Goal: Task Accomplishment & Management: Use online tool/utility

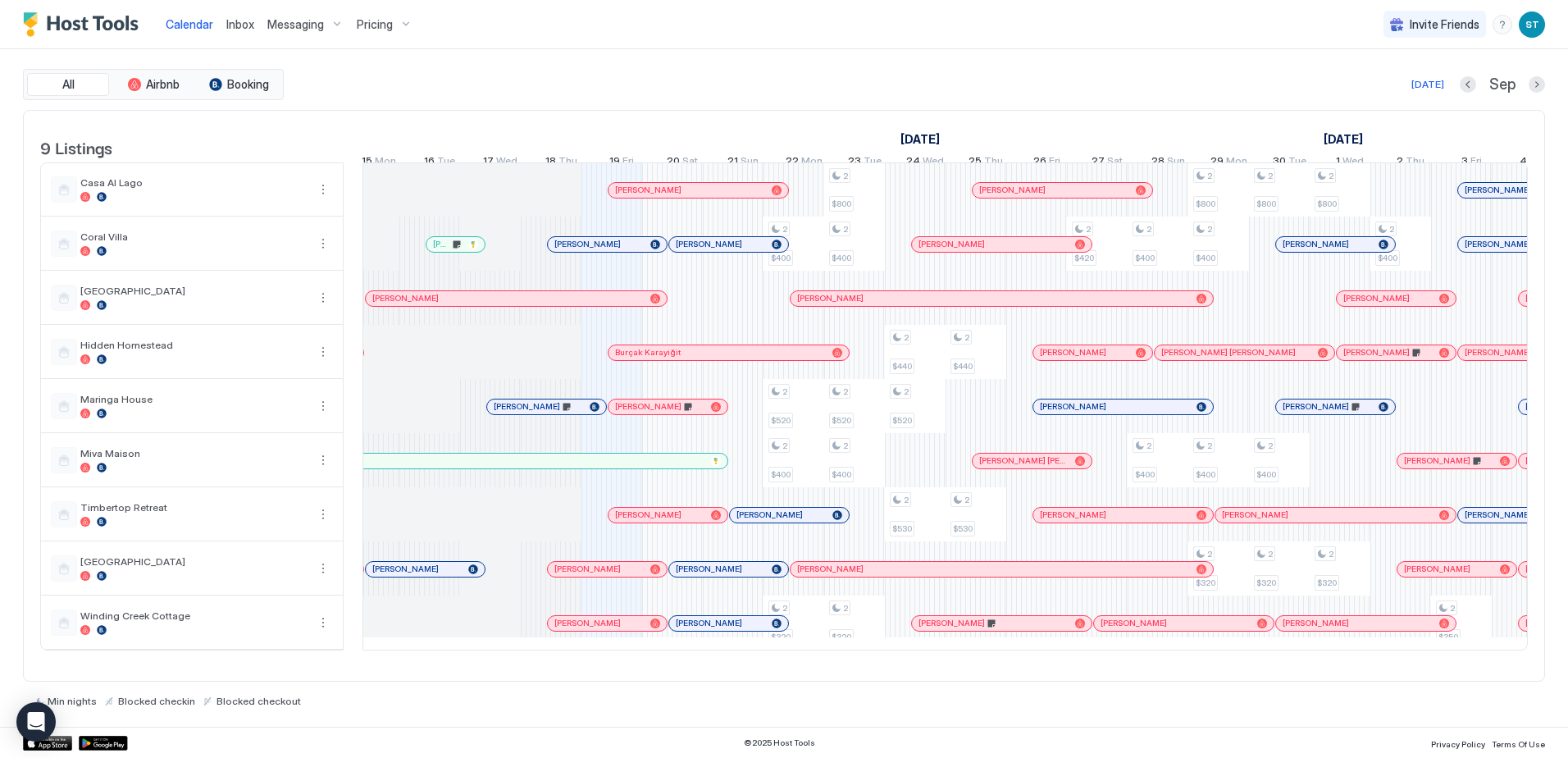
scroll to position [0, 681]
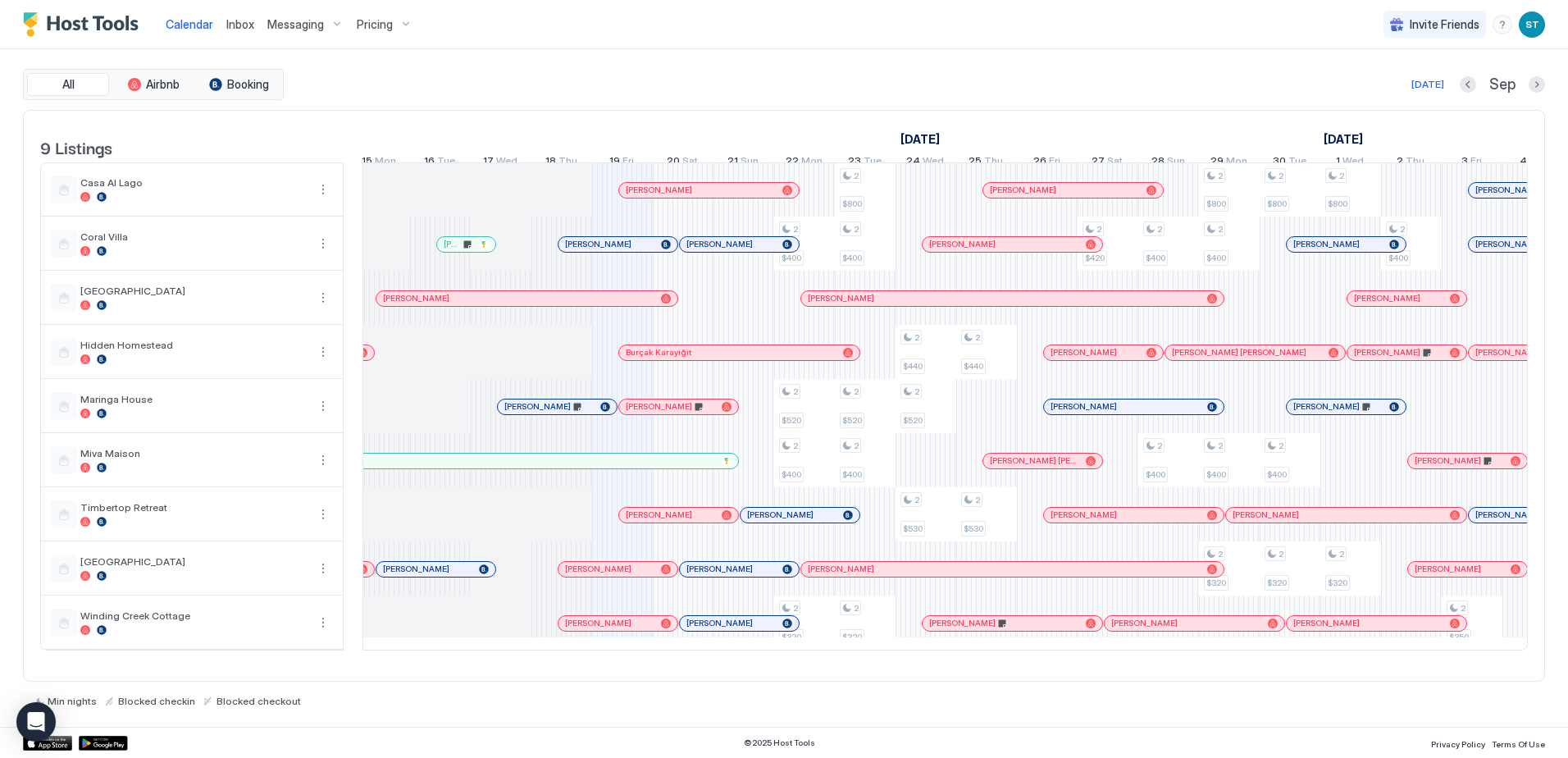
click at [709, 197] on div at bounding box center [708, 190] width 13 height 13
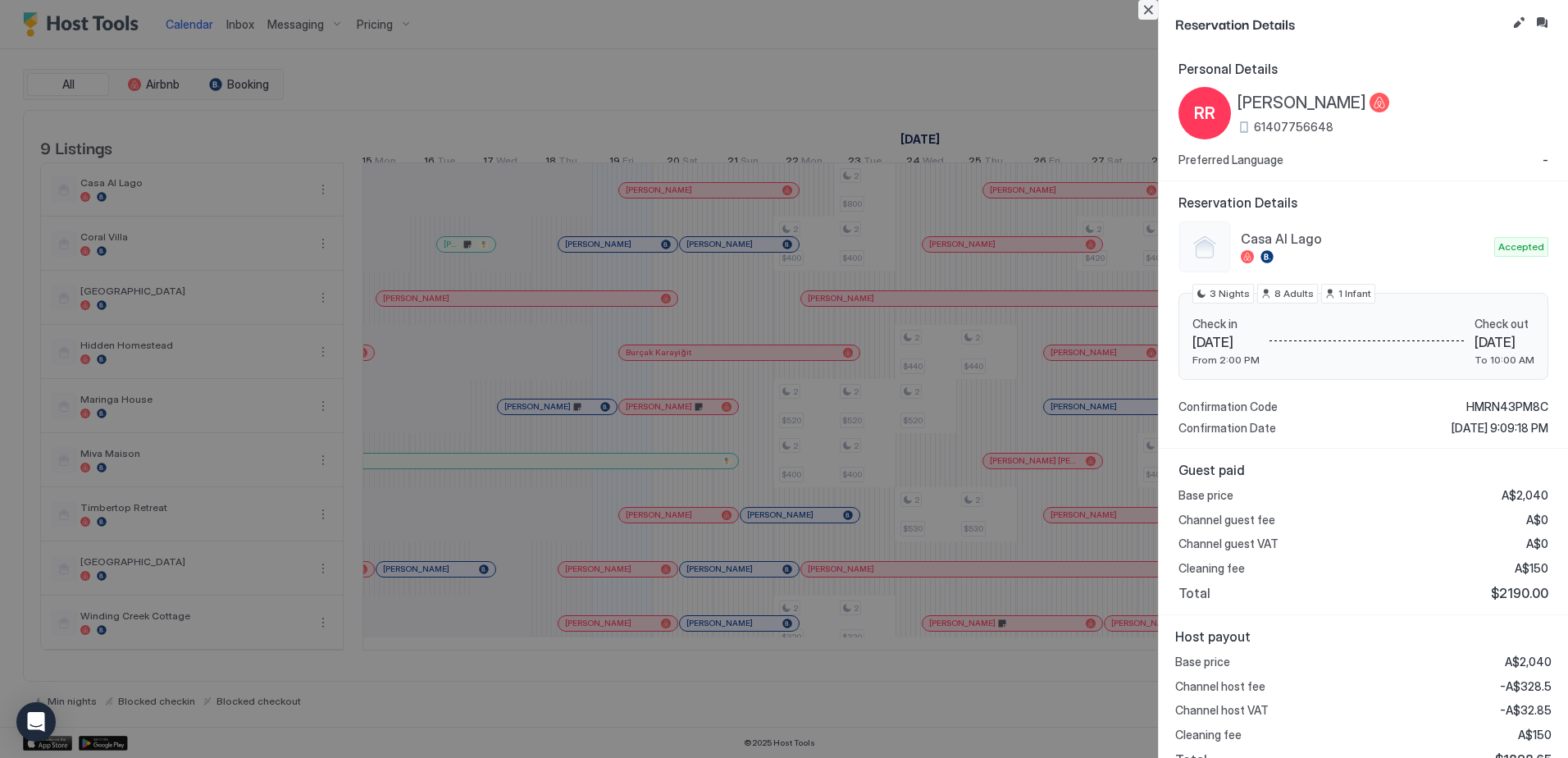
click at [1153, 11] on button "Close" at bounding box center [1147, 9] width 20 height 20
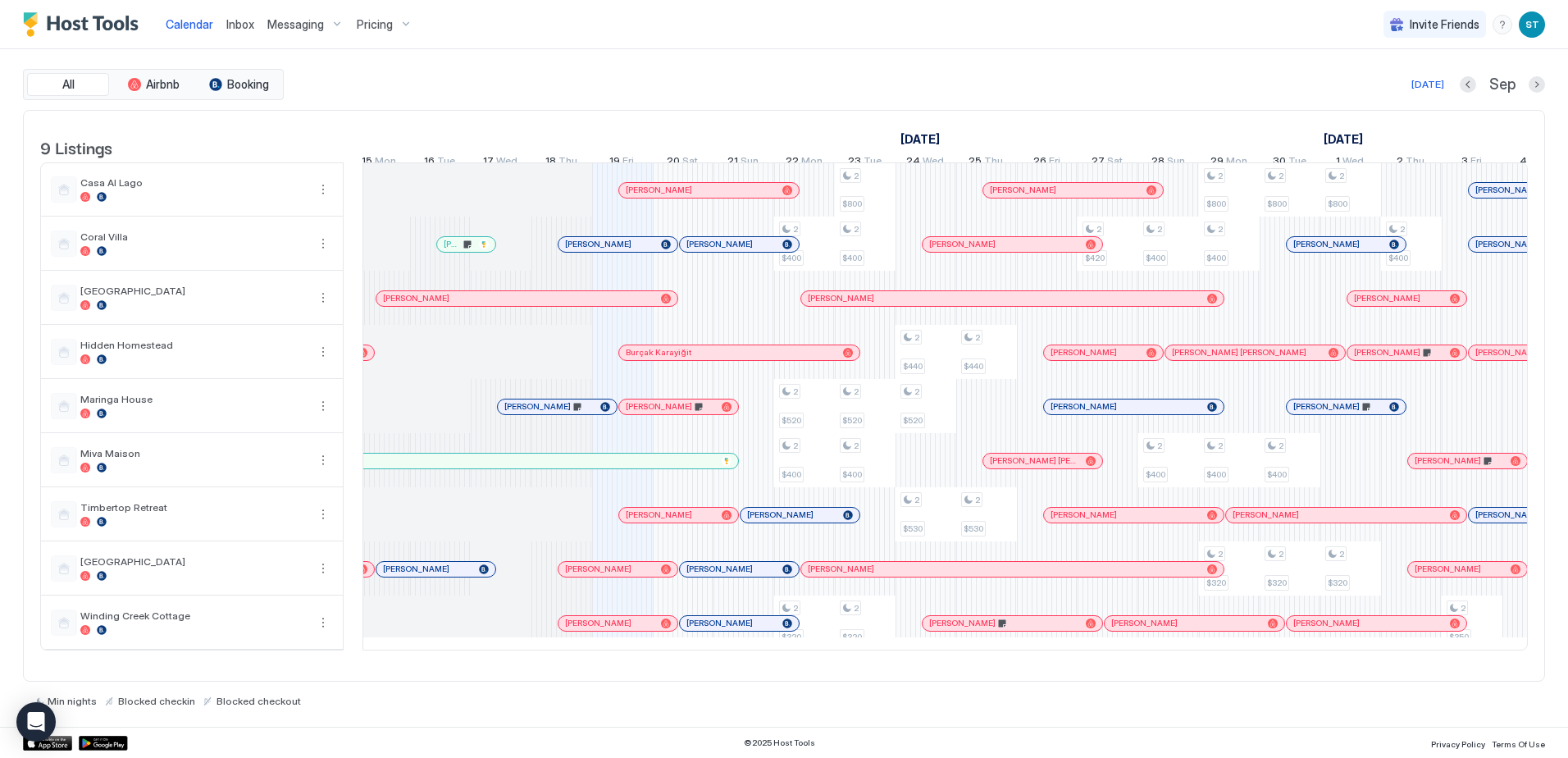
click at [244, 30] on span "Inbox" at bounding box center [240, 24] width 28 height 14
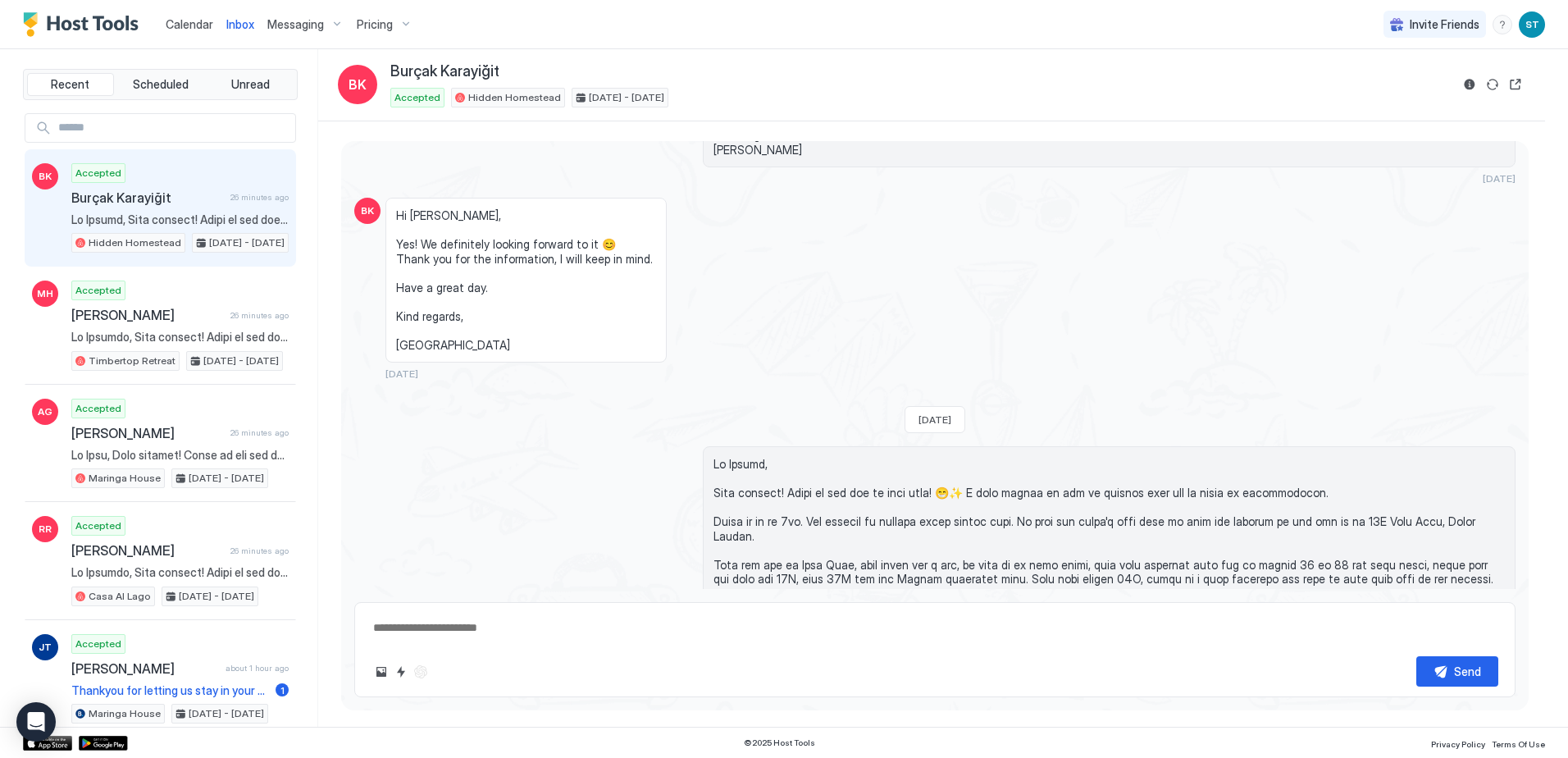
scroll to position [261, 0]
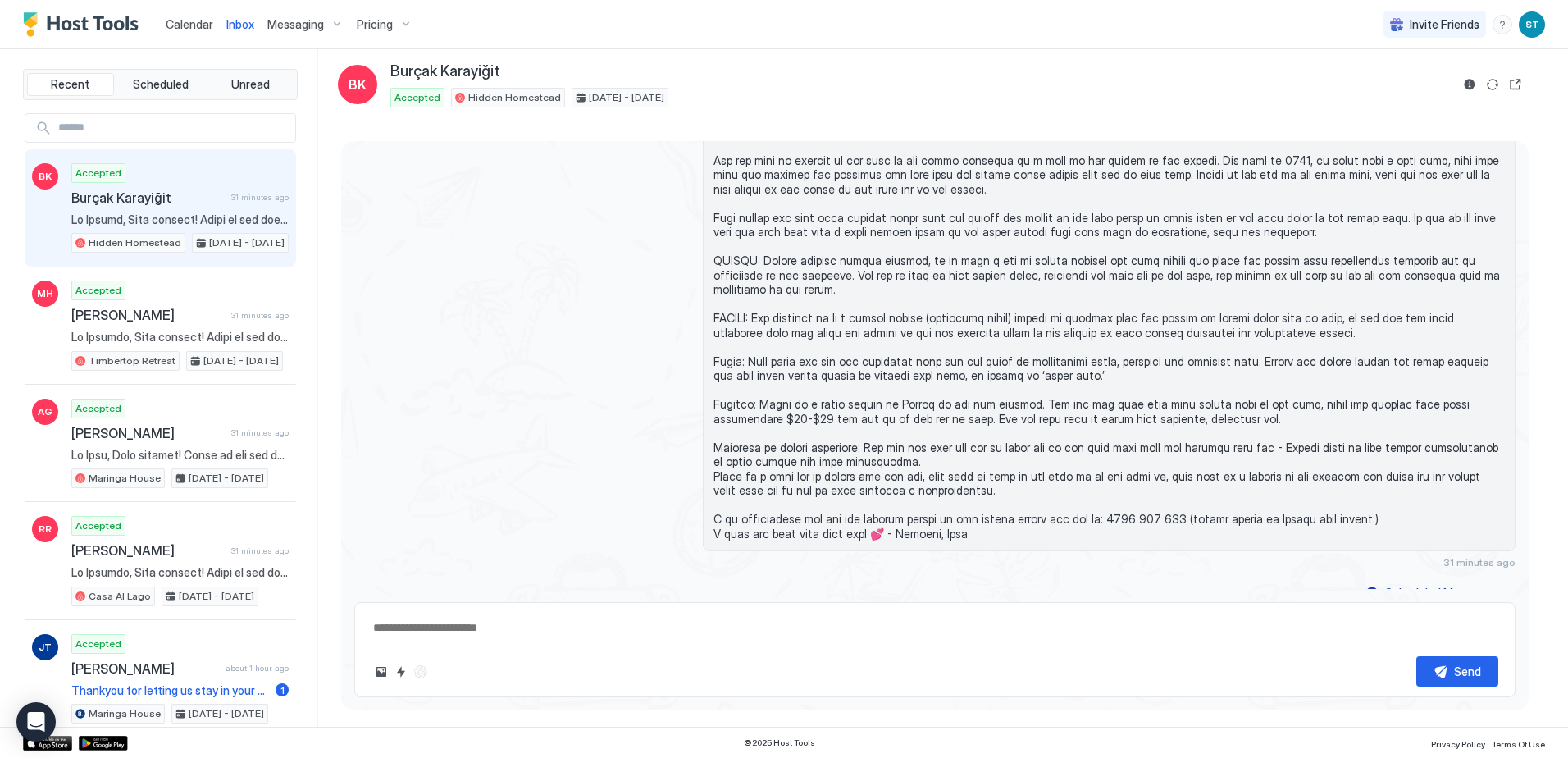
type textarea "*"
click at [195, 30] on span "Calendar" at bounding box center [189, 24] width 47 height 14
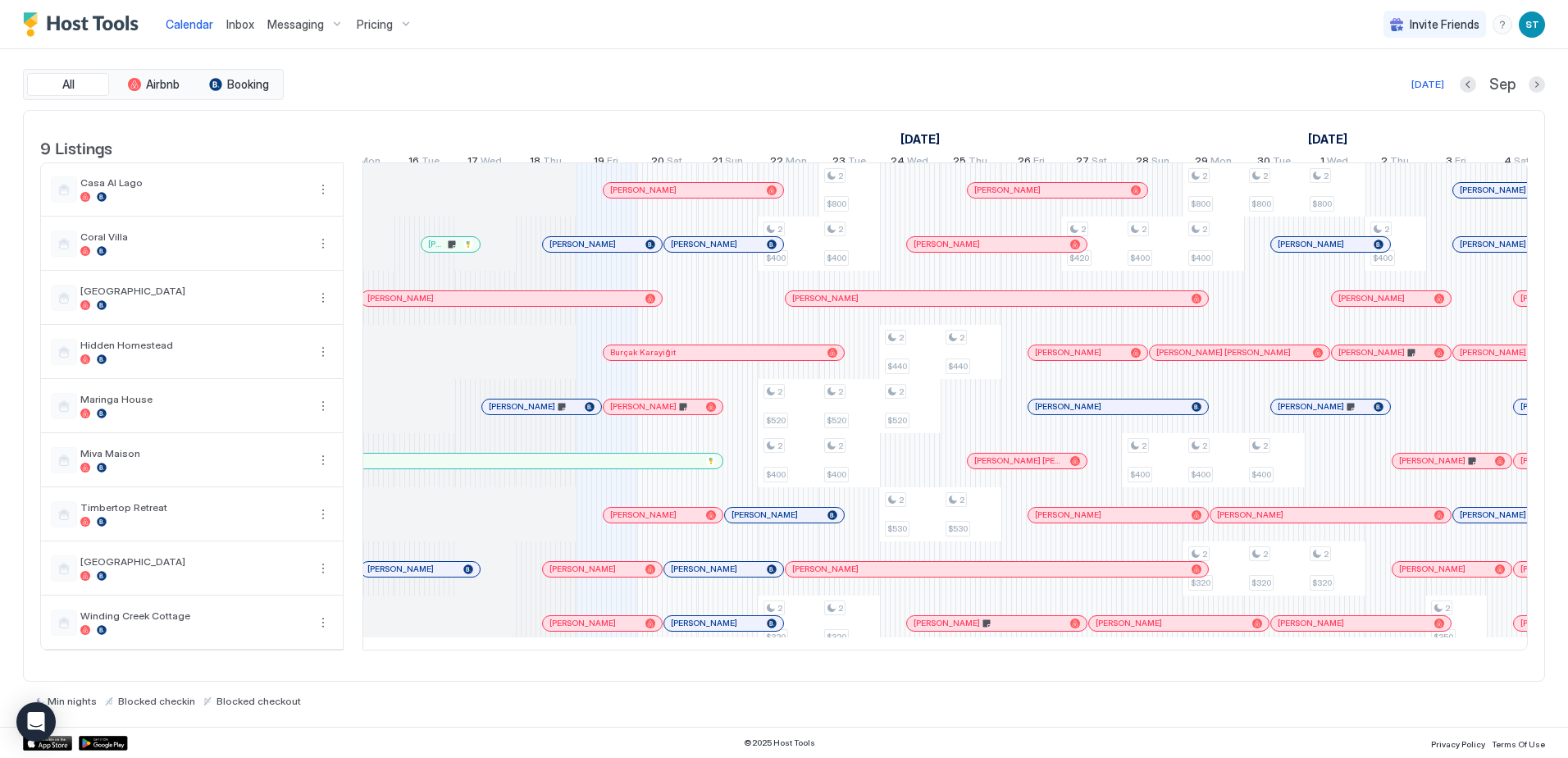
scroll to position [0, 703]
